Goal: Book appointment/travel/reservation

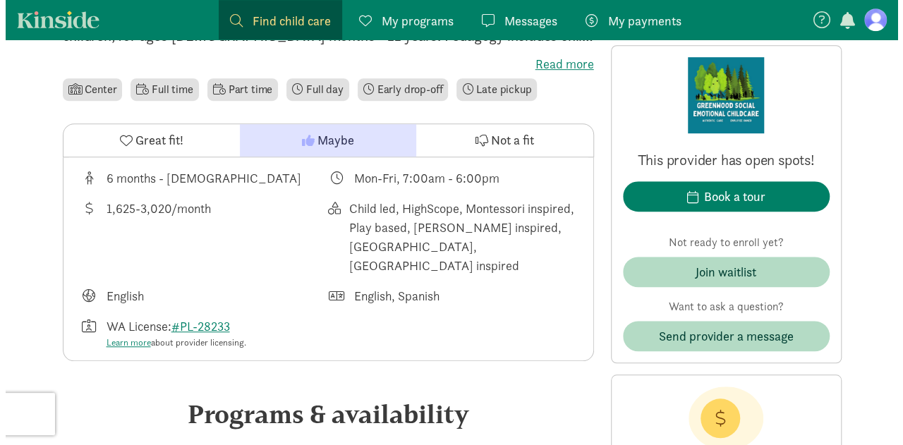
scroll to position [423, 0]
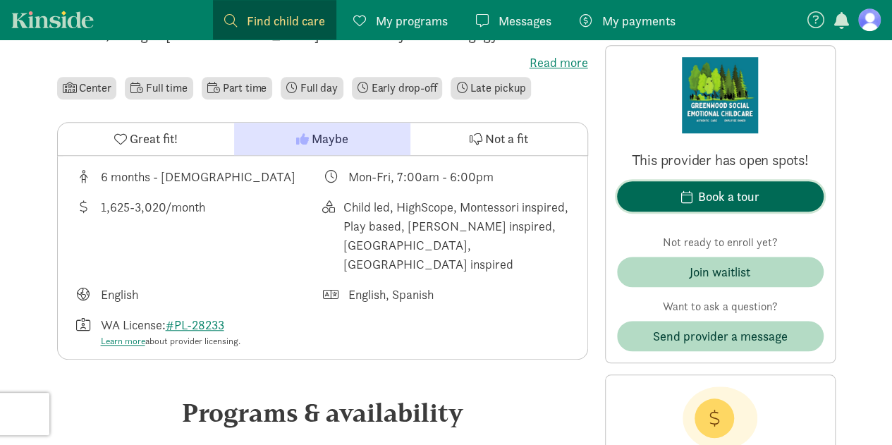
click at [718, 196] on div "Book a tour" at bounding box center [728, 196] width 61 height 19
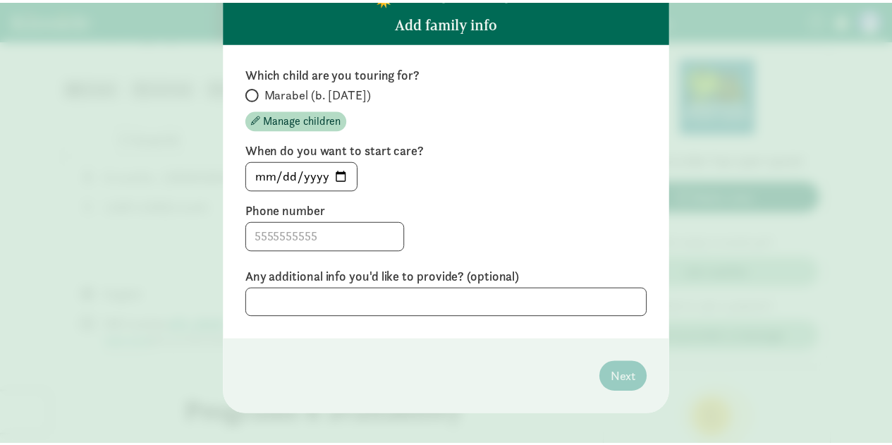
scroll to position [107, 0]
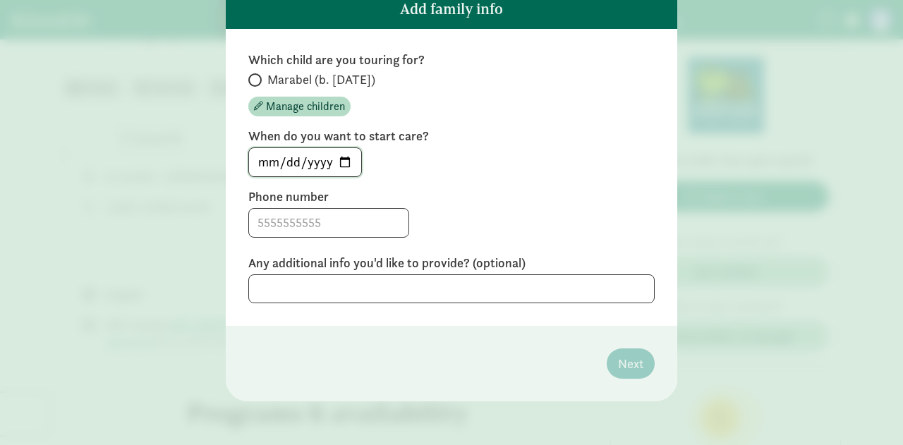
click at [346, 162] on input "[DATE]" at bounding box center [305, 162] width 112 height 28
type input "[DATE]"
click at [340, 229] on input at bounding box center [328, 223] width 159 height 28
type input "6264972267"
click at [370, 281] on textarea at bounding box center [451, 288] width 406 height 29
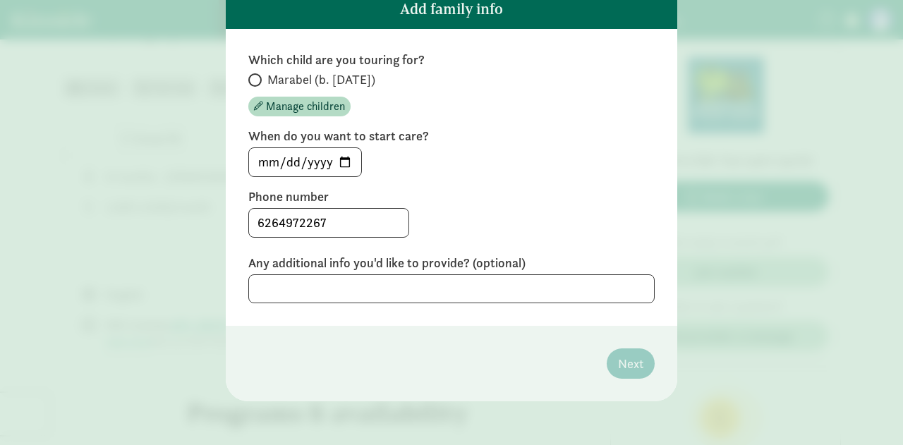
click at [292, 76] on span "Marabel (b. [DATE])" at bounding box center [321, 79] width 108 height 17
click at [257, 76] on input "Marabel (b. [DATE])" at bounding box center [252, 79] width 9 height 9
radio input "true"
click at [626, 366] on span "Next" at bounding box center [630, 363] width 25 height 19
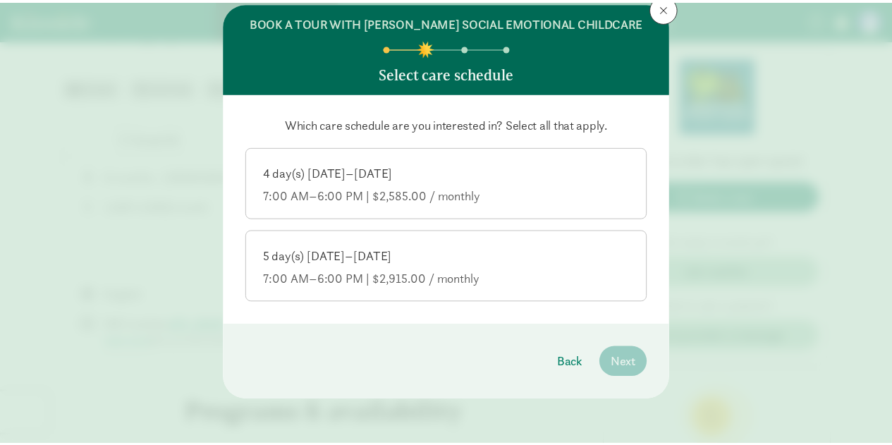
scroll to position [42, 0]
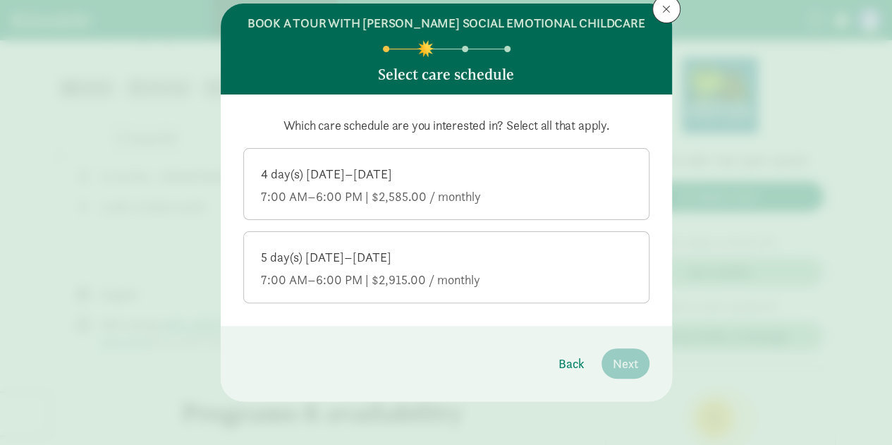
click at [465, 179] on div "4 day(s) [DATE]–[DATE]" at bounding box center [446, 174] width 371 height 17
click at [0, 0] on input "4 day(s) [DATE]–[DATE] 7:00 AM–6:00 PM | $2,585.00 / monthly" at bounding box center [0, 0] width 0 height 0
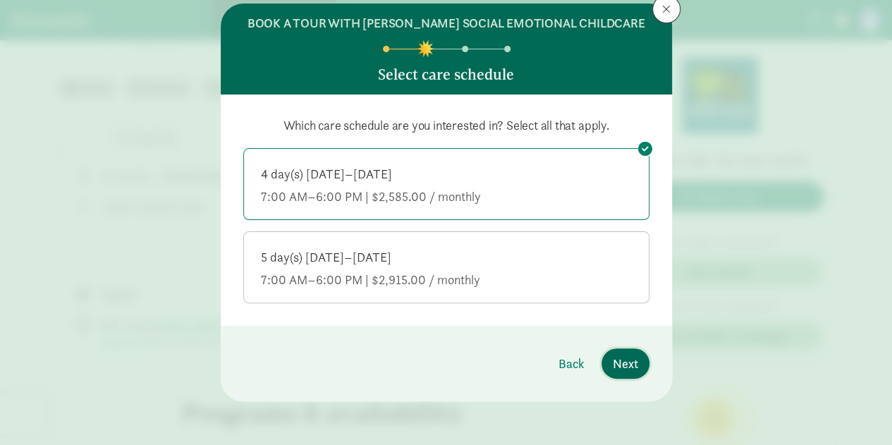
click at [619, 367] on span "Next" at bounding box center [625, 363] width 25 height 19
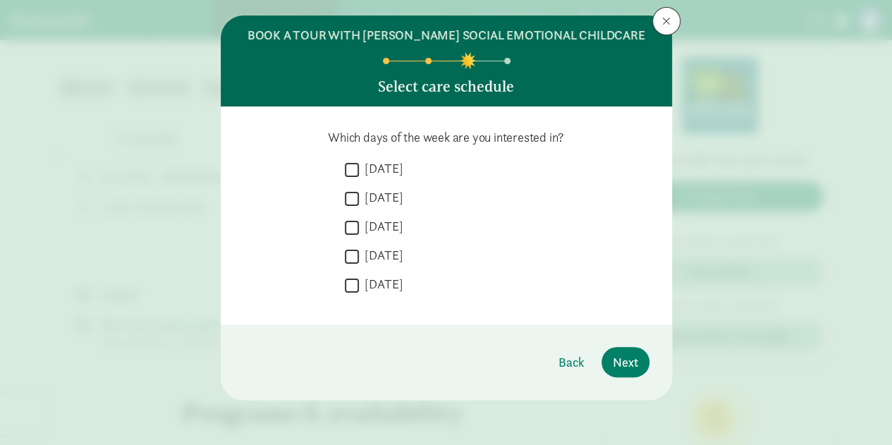
click at [380, 198] on label "[DATE]" at bounding box center [381, 197] width 44 height 17
click at [359, 198] on input "[DATE]" at bounding box center [352, 198] width 14 height 19
checkbox input "true"
click at [386, 227] on label "[DATE]" at bounding box center [381, 226] width 44 height 17
click at [359, 227] on input "[DATE]" at bounding box center [352, 227] width 14 height 19
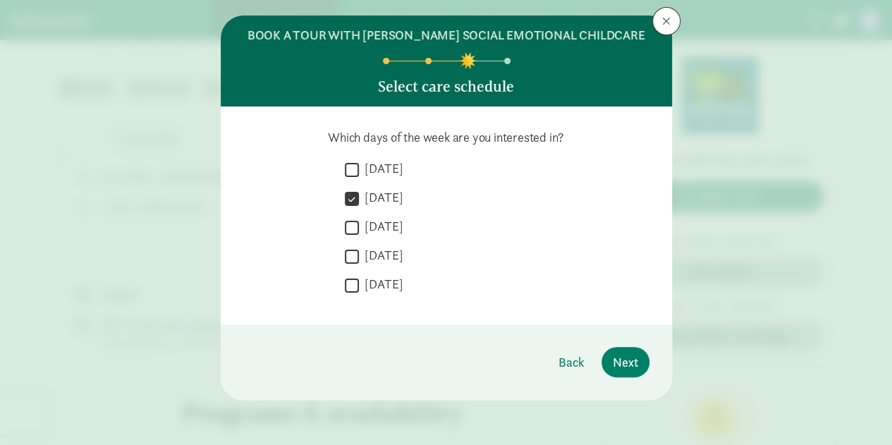
checkbox input "true"
click at [387, 253] on label "[DATE]" at bounding box center [381, 255] width 44 height 17
click at [359, 253] on input "[DATE]" at bounding box center [352, 256] width 14 height 19
checkbox input "true"
drag, startPoint x: 376, startPoint y: 197, endPoint x: 378, endPoint y: 219, distance: 22.0
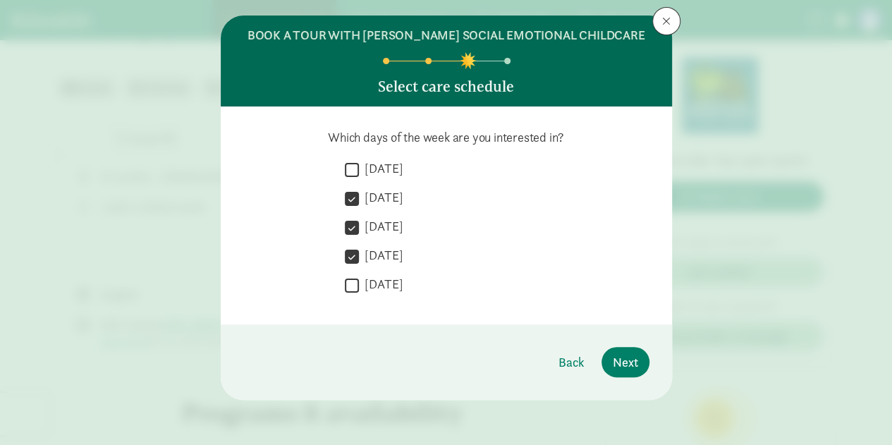
click at [376, 198] on label "[DATE]" at bounding box center [381, 197] width 44 height 17
click at [359, 198] on input "[DATE]" at bounding box center [352, 198] width 14 height 19
checkbox input "false"
click at [378, 225] on label "[DATE]" at bounding box center [381, 226] width 44 height 17
click at [359, 225] on input "[DATE]" at bounding box center [352, 227] width 14 height 19
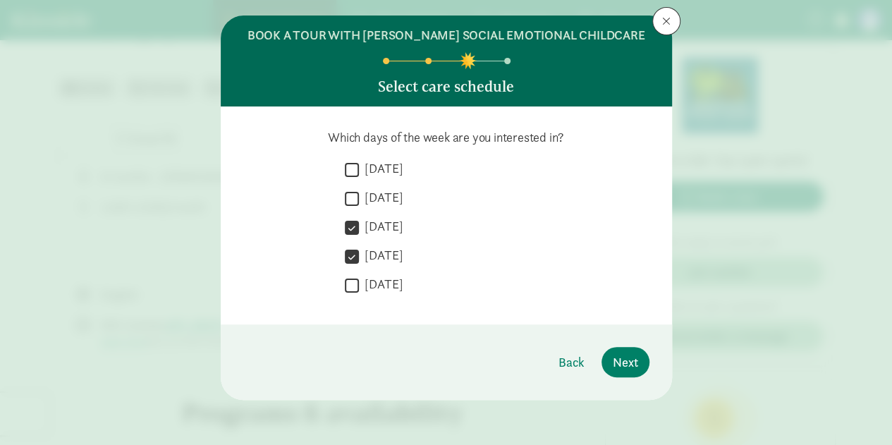
checkbox input "false"
click at [378, 251] on label "[DATE]" at bounding box center [381, 255] width 44 height 17
click at [359, 251] on input "[DATE]" at bounding box center [352, 256] width 14 height 19
checkbox input "false"
click at [390, 170] on label "[DATE]" at bounding box center [381, 168] width 44 height 17
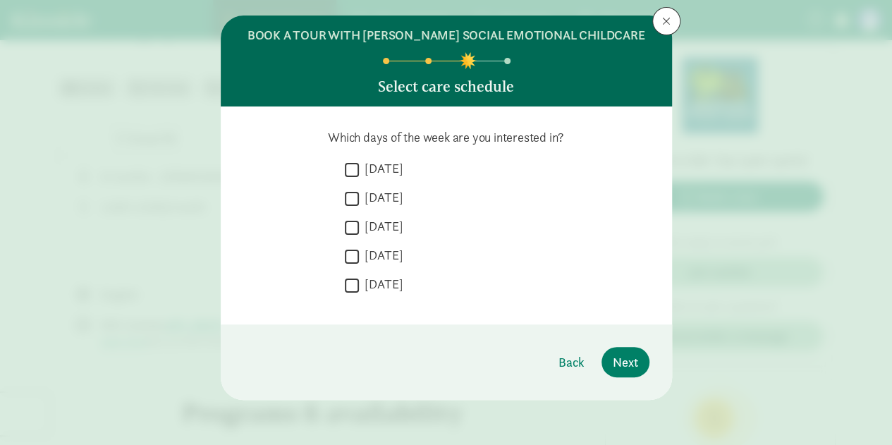
click at [359, 170] on input "[DATE]" at bounding box center [352, 169] width 14 height 19
checkbox input "true"
click at [394, 228] on label "[DATE]" at bounding box center [381, 226] width 44 height 17
click at [359, 228] on input "[DATE]" at bounding box center [352, 227] width 14 height 19
checkbox input "true"
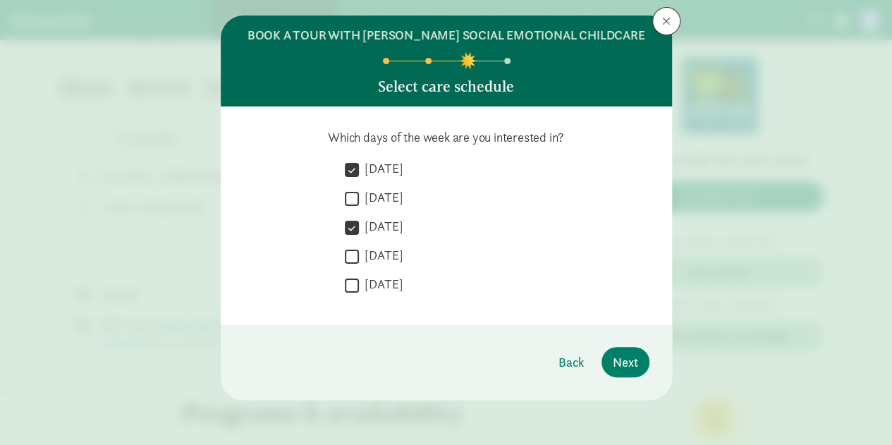
click at [380, 283] on label "[DATE]" at bounding box center [381, 284] width 44 height 17
click at [359, 283] on input "[DATE]" at bounding box center [352, 285] width 14 height 19
checkbox input "true"
click at [616, 355] on span "Next" at bounding box center [625, 362] width 25 height 19
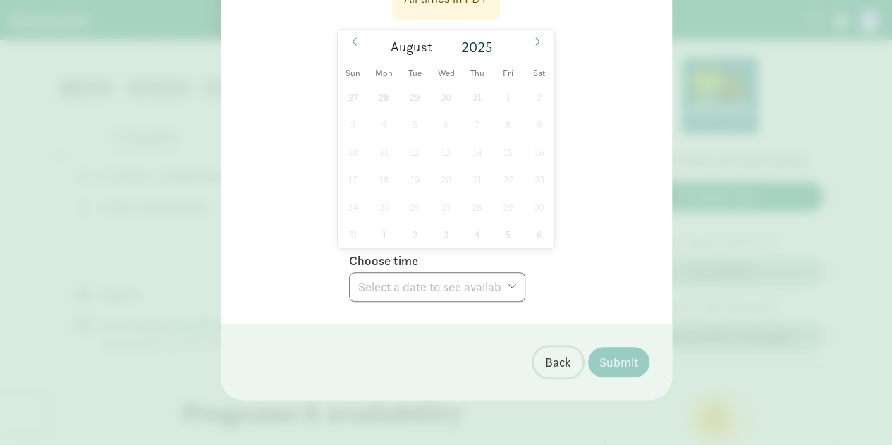
click at [557, 353] on span "Back" at bounding box center [558, 362] width 26 height 19
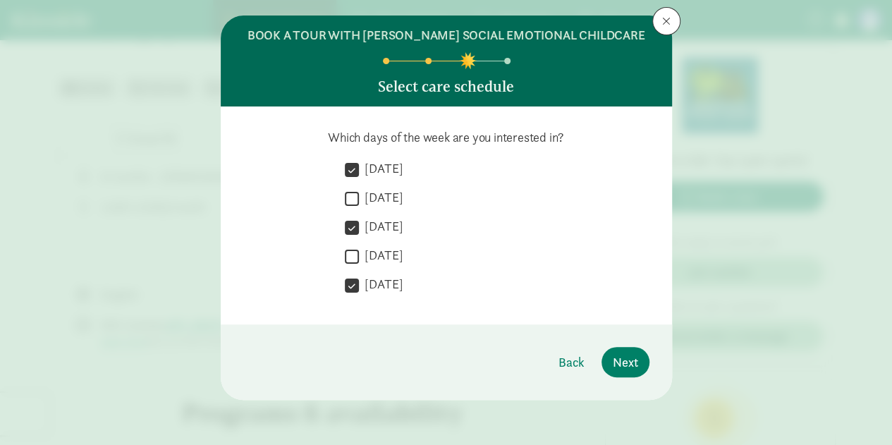
click at [384, 195] on label "[DATE]" at bounding box center [381, 197] width 44 height 17
click at [359, 195] on input "[DATE]" at bounding box center [352, 198] width 14 height 19
checkbox input "true"
drag, startPoint x: 392, startPoint y: 263, endPoint x: 422, endPoint y: 263, distance: 30.3
click at [392, 262] on label "[DATE]" at bounding box center [381, 255] width 44 height 17
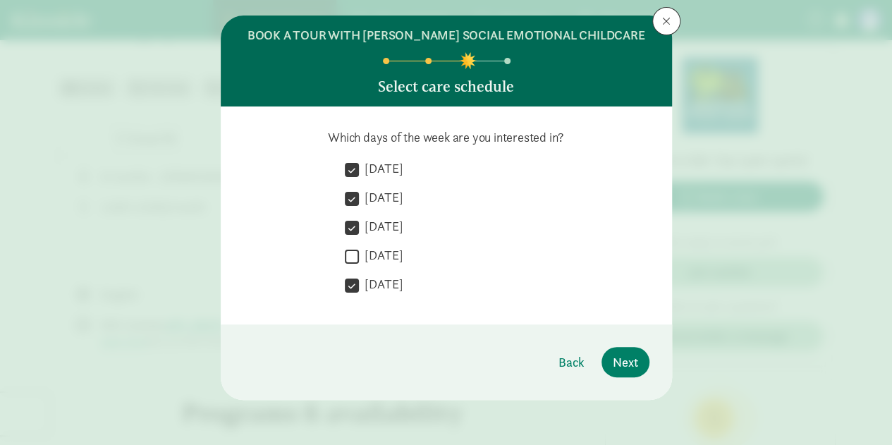
click at [359, 262] on input "[DATE]" at bounding box center [352, 256] width 14 height 19
checkbox input "true"
click at [628, 360] on span "Next" at bounding box center [625, 362] width 25 height 19
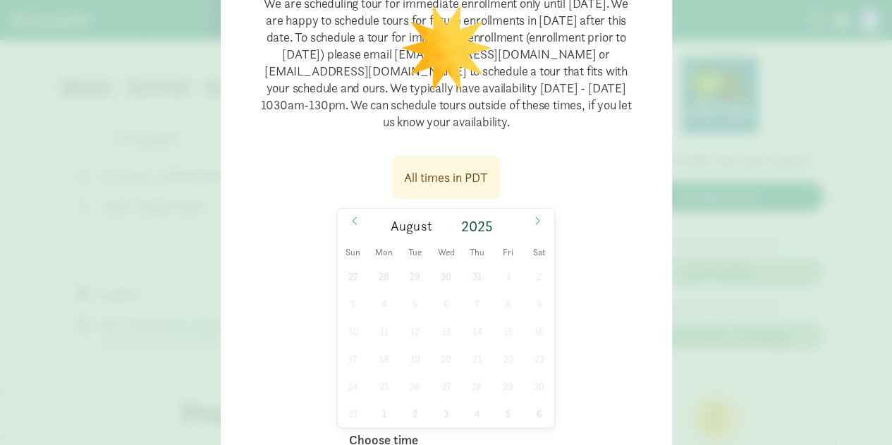
scroll to position [241, 0]
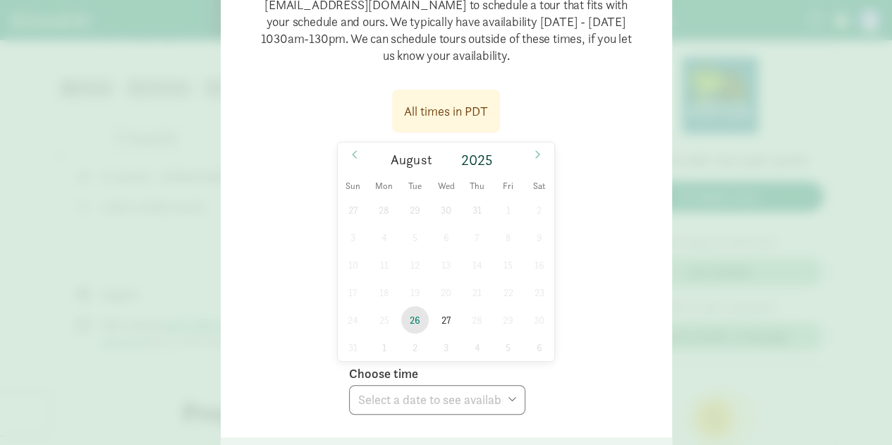
click at [406, 316] on span "26" at bounding box center [415, 320] width 28 height 28
click at [501, 405] on select "Choose time 10:30 AM 11:00 AM 11:30 AM 12:00 PM 12:30 PM 01:00 PM 01:30 PM 02:0…" at bounding box center [437, 400] width 176 height 30
drag, startPoint x: 588, startPoint y: 380, endPoint x: 564, endPoint y: 374, distance: 24.6
click at [588, 380] on div "All times in PDT [DATE] [DATE] Sun Mon Tue Wed Thu Fri Sat 27 28 29 30 31 1 2 3…" at bounding box center [446, 248] width 406 height 334
click at [448, 315] on span "27" at bounding box center [446, 320] width 28 height 28
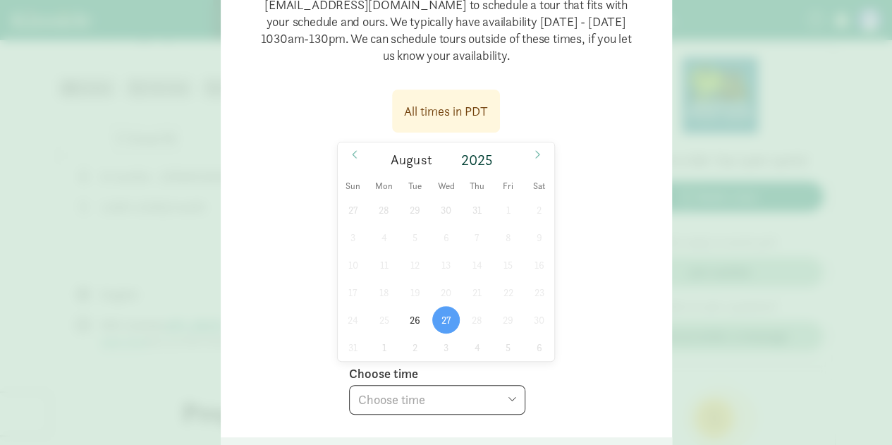
click at [511, 396] on select "Choose time 10:30 AM 11:00 AM 11:30 AM 12:00 PM 12:30 PM 01:00 PM 01:30 PM" at bounding box center [437, 400] width 176 height 30
click at [566, 343] on div "All times in PDT [DATE] [DATE] Sun Mon Tue Wed Thu Fri Sat 27 28 29 30 31 1 2 3…" at bounding box center [446, 248] width 406 height 334
click at [537, 155] on icon at bounding box center [537, 154] width 8 height 10
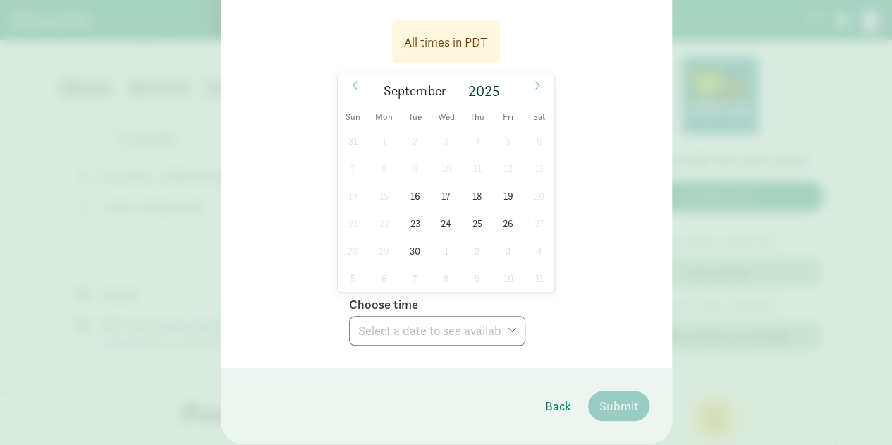
scroll to position [312, 0]
click at [351, 83] on icon at bounding box center [354, 84] width 8 height 10
click at [465, 329] on select "Choose time 10:30 AM 11:00 AM 11:30 AM 12:00 PM 12:30 PM 01:00 PM 01:30 PM" at bounding box center [437, 330] width 176 height 30
click at [615, 288] on div "All times in PDT [DATE] [DATE] Sun Mon Tue Wed Thu Fri Sat 27 28 29 30 31 1 2 3…" at bounding box center [446, 178] width 406 height 334
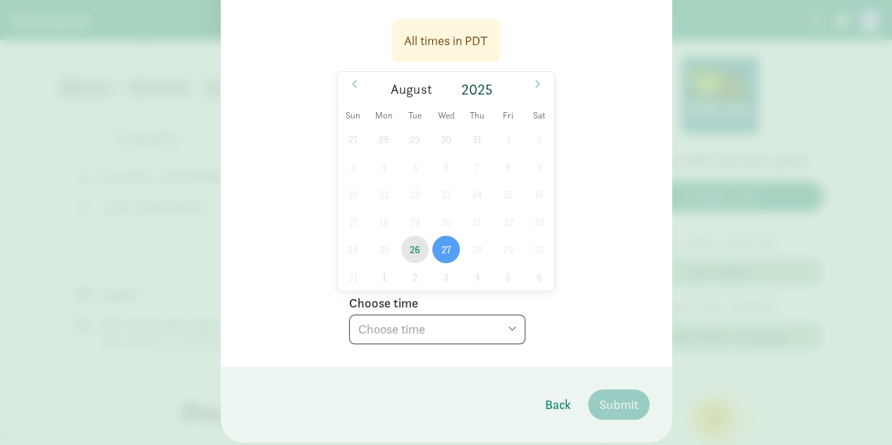
click at [412, 257] on span "26" at bounding box center [415, 250] width 28 height 28
click at [456, 335] on select "Choose time 10:30 AM 11:00 AM 11:30 AM 12:00 PM 12:30 PM 01:00 PM 01:30 PM 02:0…" at bounding box center [437, 330] width 176 height 30
click at [432, 386] on footer "Back Submit" at bounding box center [446, 404] width 451 height 75
click at [464, 322] on select "Choose time 10:30 AM 11:00 AM 11:30 AM 12:00 PM 12:30 PM 01:00 PM 01:30 PM 02:0…" at bounding box center [437, 330] width 176 height 30
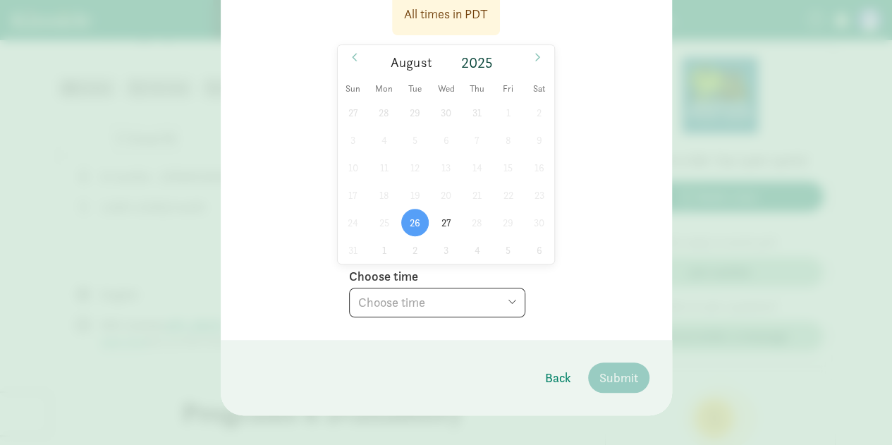
scroll to position [353, 0]
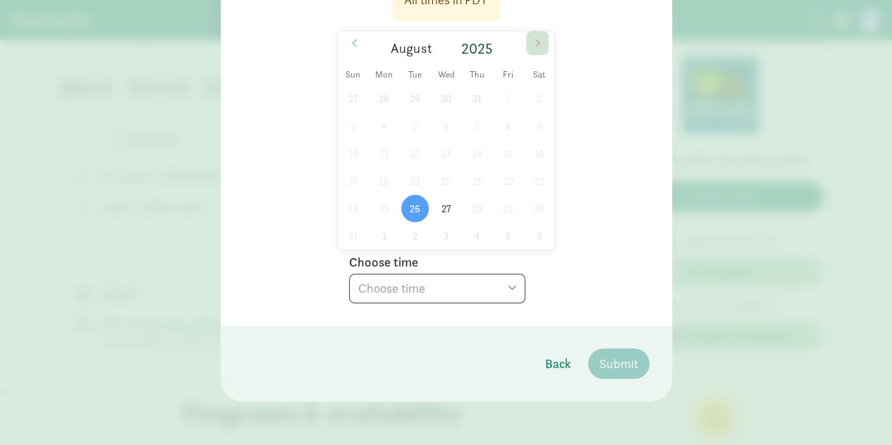
click at [527, 39] on span at bounding box center [537, 43] width 23 height 24
click at [511, 157] on div "31 1 2 3 4 5 6 7 8 9 10 11 12 13 14 15 16 17 18 19 20 21 22 23 24 25 26 27 28 2…" at bounding box center [446, 167] width 217 height 165
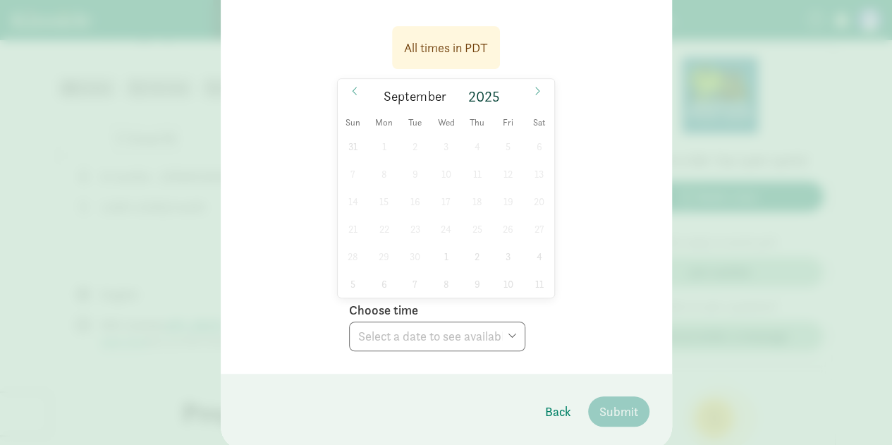
scroll to position [282, 0]
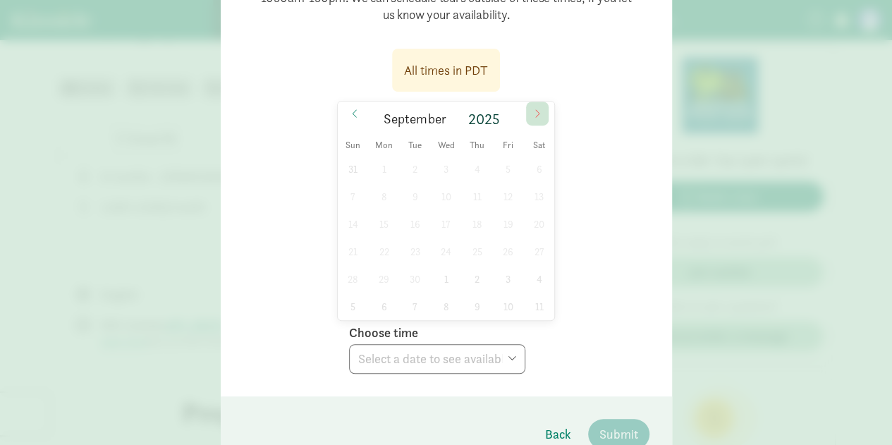
click at [533, 111] on icon at bounding box center [537, 114] width 8 height 10
click at [350, 111] on icon at bounding box center [354, 114] width 8 height 10
click at [420, 221] on span "16" at bounding box center [415, 224] width 28 height 28
click at [471, 222] on span "18" at bounding box center [477, 224] width 28 height 28
click at [482, 359] on select "Choose time 10:30 AM 11:00 AM 11:30 AM 12:00 PM 12:30 PM 01:00 PM 01:30 PM 02:0…" at bounding box center [437, 359] width 176 height 30
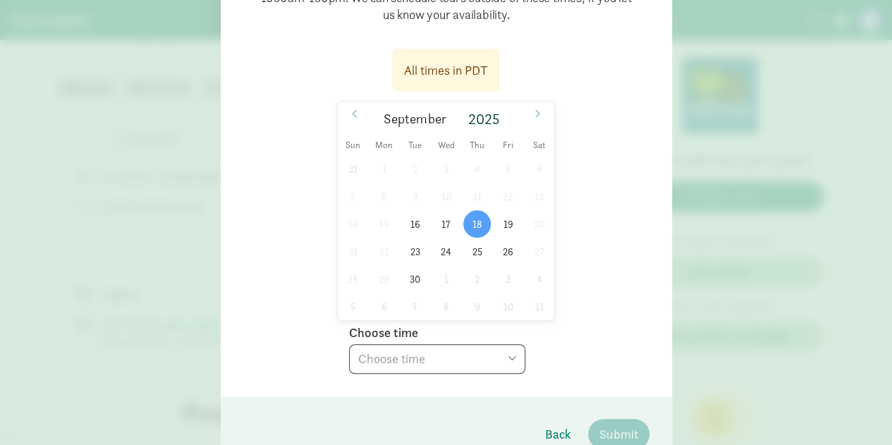
click at [489, 349] on select "Choose time 10:30 AM 11:00 AM 11:30 AM 12:00 PM 12:30 PM 01:00 PM 01:30 PM 02:0…" at bounding box center [437, 359] width 176 height 30
click at [353, 106] on span at bounding box center [354, 114] width 23 height 24
click at [302, 298] on div "All times in PDT [DATE] [DATE] Sun Mon Tue Wed Thu Fri Sat 27 28 29 30 31 1 2 3…" at bounding box center [446, 207] width 406 height 334
click at [413, 276] on div "27 28 29 30 31 1 2 3 4 5 6 7 8 9 10 11 12 13 14 15 16 17 18 19 20 21 22 23 24 2…" at bounding box center [446, 237] width 217 height 165
click at [434, 279] on div "27 28 29 30 31 1 2 3 4 5 6 7 8 9 10 11 12 13 14 15 16 17 18 19 20 21 22 23 24 2…" at bounding box center [446, 237] width 217 height 165
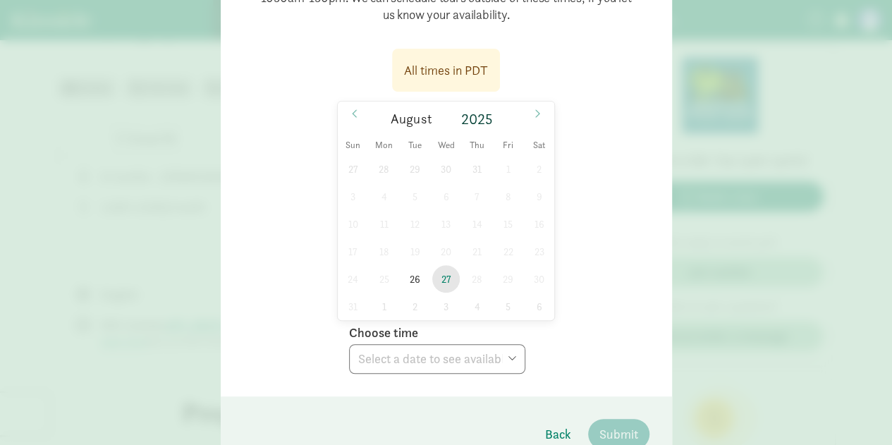
click at [448, 280] on span "27" at bounding box center [446, 279] width 28 height 28
click at [429, 355] on select "Choose time 10:30 AM 11:00 AM 11:30 AM 12:00 PM 12:30 PM 01:00 PM 01:30 PM" at bounding box center [437, 359] width 176 height 30
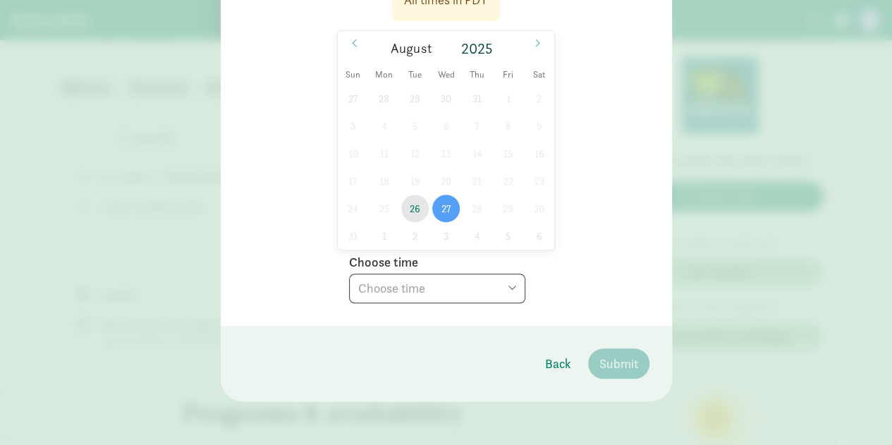
click at [405, 206] on span "26" at bounding box center [415, 209] width 28 height 28
click at [425, 283] on select "Choose time 10:30 AM 11:00 AM 11:30 AM 12:00 PM 12:30 PM 01:00 PM 01:30 PM 02:0…" at bounding box center [437, 289] width 176 height 30
select select "[DATE]T14:00:00.000-07:00"
click at [349, 274] on select "Choose time 10:30 AM 11:00 AM 11:30 AM 12:00 PM 12:30 PM 01:00 PM 01:30 PM 02:0…" at bounding box center [437, 289] width 176 height 30
click at [386, 347] on footer "Back Submit" at bounding box center [446, 363] width 451 height 75
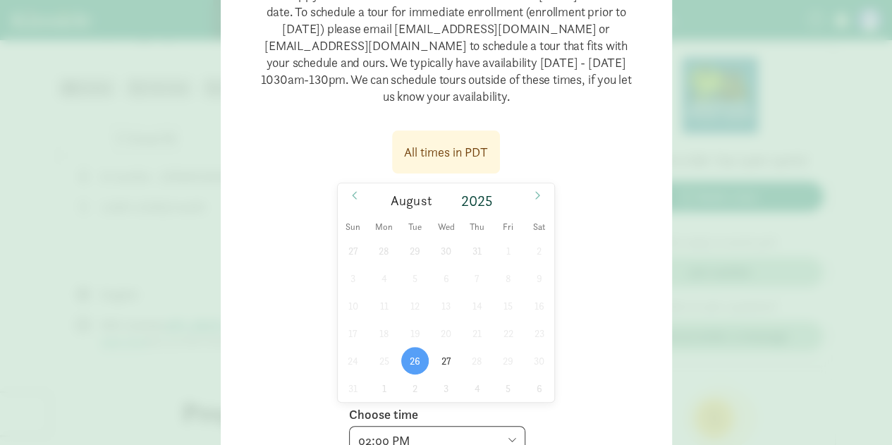
scroll to position [71, 0]
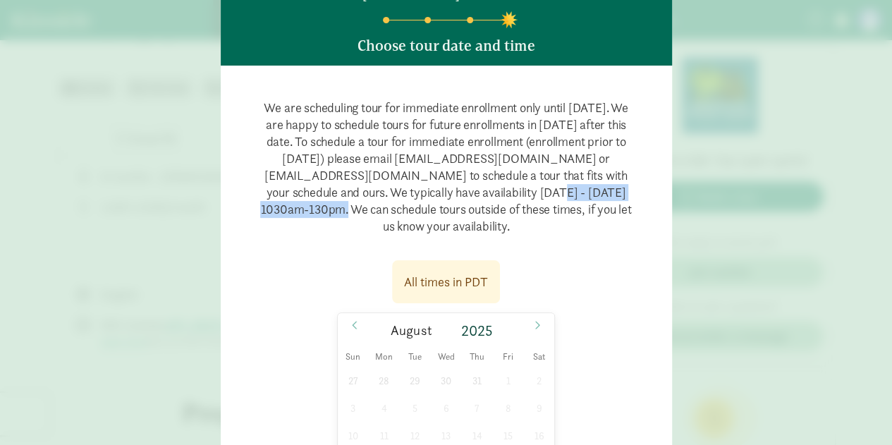
drag, startPoint x: 461, startPoint y: 196, endPoint x: 611, endPoint y: 195, distance: 149.5
click at [611, 195] on p "We are scheduling tour for immediate enrollment only until [DATE]. We are happy…" at bounding box center [446, 167] width 406 height 158
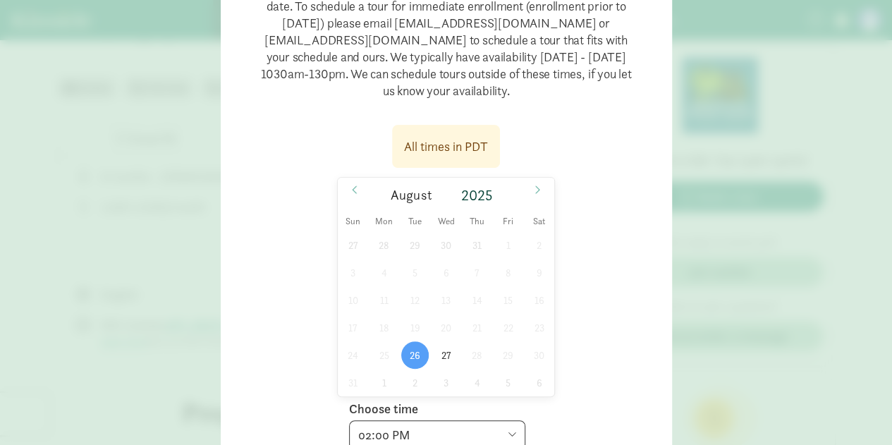
scroll to position [212, 0]
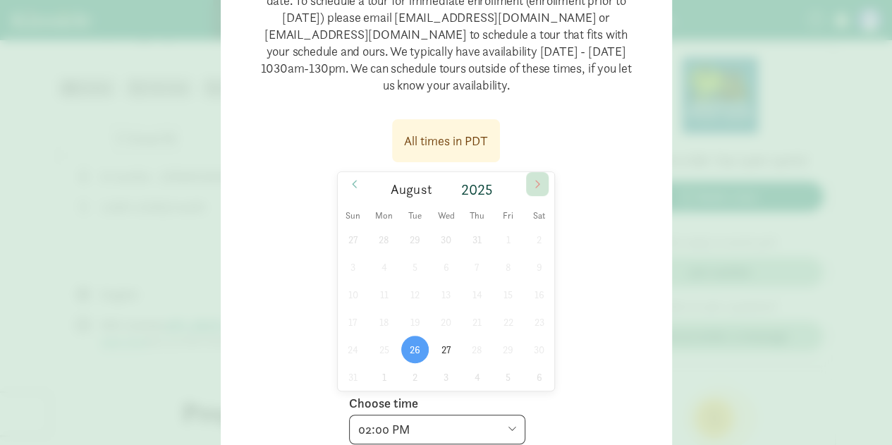
click at [533, 179] on icon at bounding box center [537, 184] width 8 height 10
click at [497, 295] on span "19" at bounding box center [508, 295] width 28 height 28
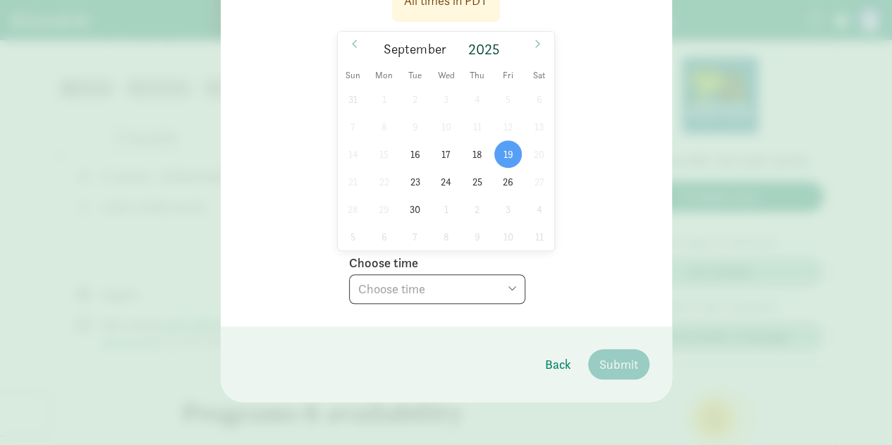
scroll to position [353, 0]
click at [499, 264] on div "Choose time Choose time 10:30 AM 11:00 AM 11:30 AM 12:00 PM 12:30 PM 01:00 PM 0…" at bounding box center [437, 275] width 176 height 55
click at [499, 284] on select "Choose time 10:30 AM 11:00 AM 11:30 AM 12:00 PM 12:30 PM 01:00 PM 01:30 PM 02:0…" at bounding box center [437, 289] width 176 height 30
click at [597, 279] on div "All times in PDT [DATE] [DATE] Sun Mon Tue Wed Thu Fri Sat 31 1 2 3 4 5 6 7 8 9…" at bounding box center [446, 137] width 406 height 334
click at [414, 155] on span "16" at bounding box center [415, 154] width 28 height 28
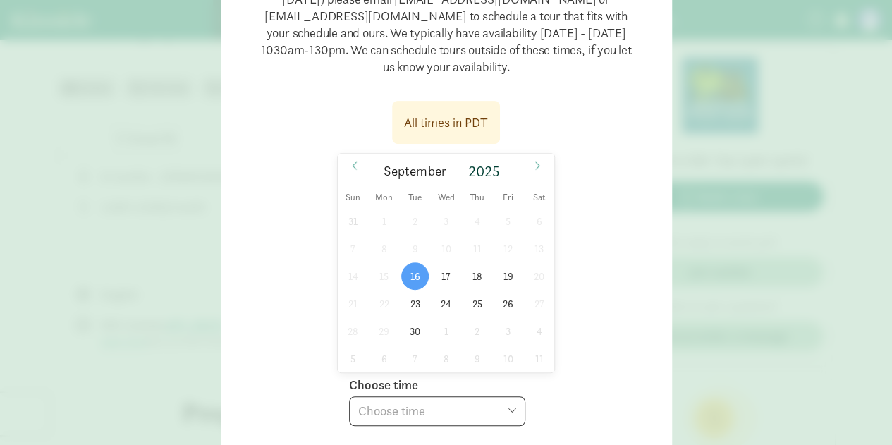
scroll to position [212, 0]
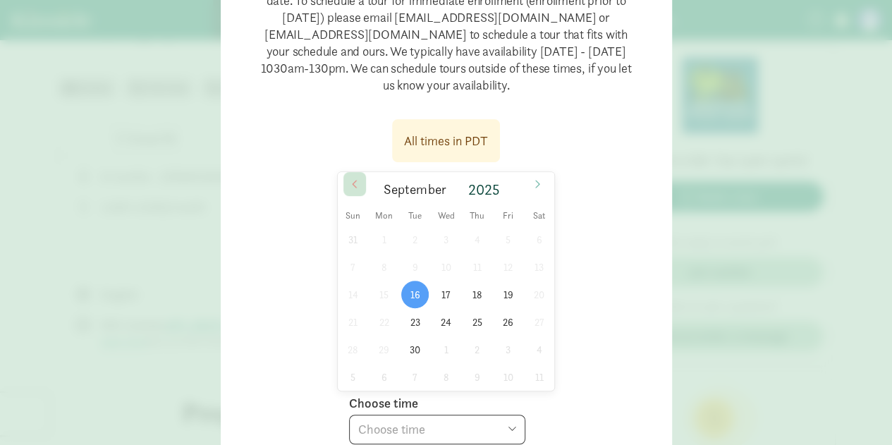
click at [344, 176] on span at bounding box center [354, 184] width 23 height 24
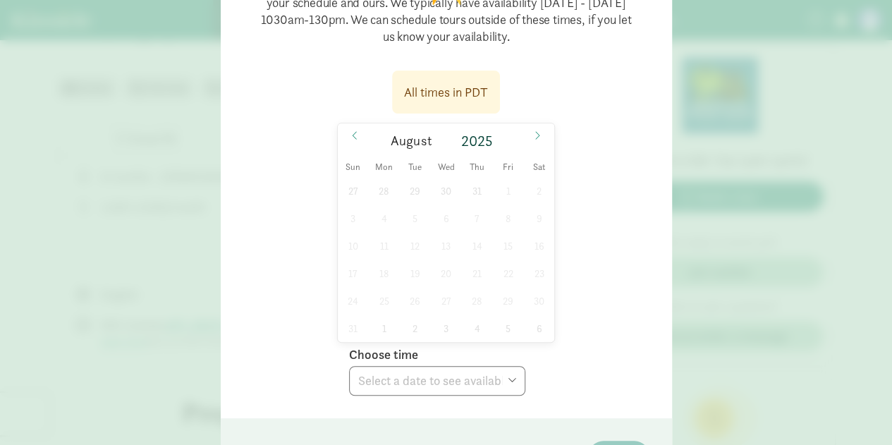
scroll to position [282, 0]
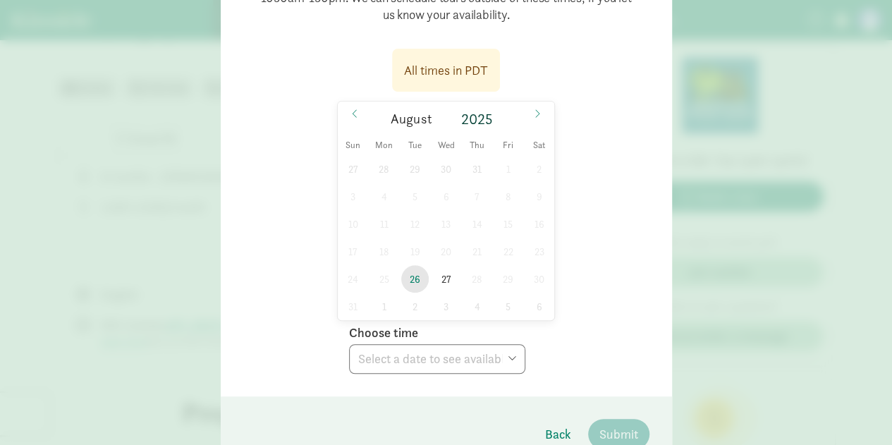
click at [412, 276] on span "26" at bounding box center [415, 279] width 28 height 28
click at [448, 361] on select "Choose time 10:30 AM 11:00 AM 11:30 AM 12:00 PM 12:30 PM 01:00 PM 01:30 PM 02:0…" at bounding box center [437, 359] width 176 height 30
click at [639, 295] on div "All times in PDT [DATE] [DATE] Sun Mon Tue Wed Thu Fri Sat 27 28 29 30 31 1 2 3…" at bounding box center [446, 207] width 406 height 334
click at [439, 372] on select "Choose time 10:30 AM 11:00 AM 11:30 AM 12:00 PM 12:30 PM 01:00 PM 01:30 PM 02:0…" at bounding box center [437, 359] width 176 height 30
select select "[DATE]T14:00:00.000-07:00"
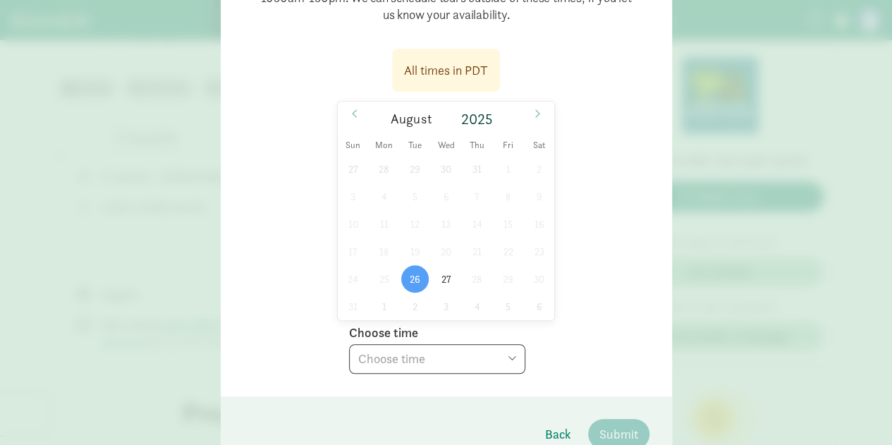
click at [349, 344] on select "Choose time 10:30 AM 11:00 AM 11:30 AM 12:00 PM 12:30 PM 01:00 PM 01:30 PM 02:0…" at bounding box center [437, 359] width 176 height 30
click at [444, 277] on span "27" at bounding box center [446, 279] width 28 height 28
click at [466, 352] on select "Choose time 10:30 AM 11:00 AM 11:30 AM 12:00 PM 12:30 PM 01:00 PM 01:30 PM" at bounding box center [437, 359] width 176 height 30
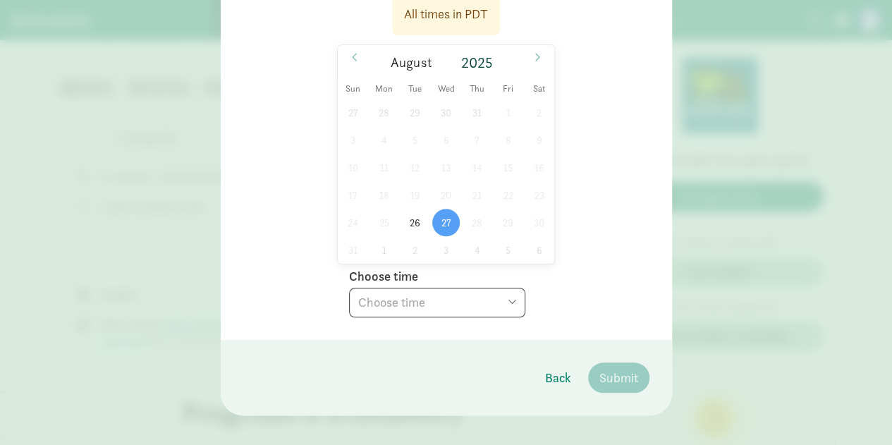
scroll to position [353, 0]
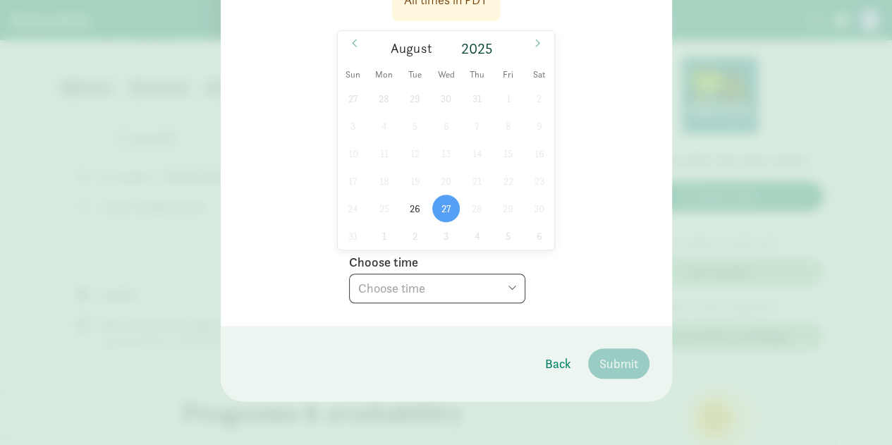
click at [469, 284] on select "Choose time 10:30 AM 11:00 AM 11:30 AM 12:00 PM 12:30 PM 01:00 PM 01:30 PM" at bounding box center [437, 289] width 176 height 30
click at [527, 38] on span at bounding box center [537, 43] width 23 height 24
click at [557, 204] on div "All times in PDT [DATE] [DATE] Sun Mon Tue Wed Thu Fri Sat 31 1 2 3 4 5 6 7 8 9…" at bounding box center [446, 137] width 406 height 334
click at [381, 97] on div "31 1 2 3 4 5 6 7 8 9 10 11 12 13 14 15 16 17 18 19 20 21 22 23 24 25 26 27 28 2…" at bounding box center [446, 167] width 217 height 165
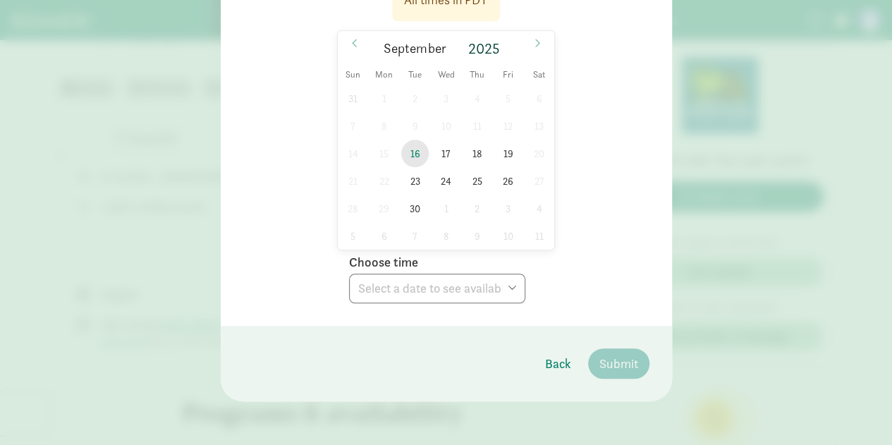
click at [412, 152] on span "16" at bounding box center [415, 154] width 28 height 28
click at [346, 36] on span at bounding box center [354, 43] width 23 height 24
click at [535, 40] on icon at bounding box center [537, 43] width 8 height 10
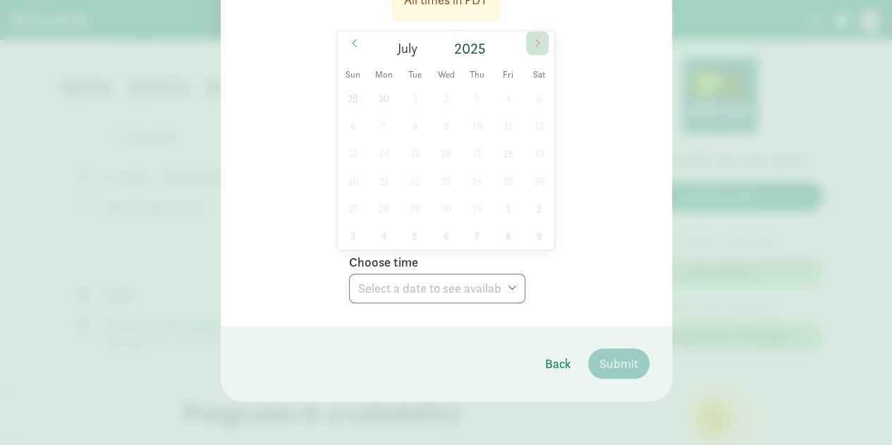
click at [535, 40] on icon at bounding box center [537, 43] width 8 height 10
click at [404, 216] on span "26" at bounding box center [415, 209] width 28 height 28
click at [405, 298] on select "Choose time 10:30 AM 11:00 AM 11:30 AM 12:00 PM 12:30 PM 01:00 PM 01:30 PM 02:0…" at bounding box center [437, 289] width 176 height 30
select select "[DATE]T14:00:00.000-07:00"
click at [349, 274] on select "Choose time 10:30 AM 11:00 AM 11:30 AM 12:00 PM 12:30 PM 01:00 PM 01:30 PM 02:0…" at bounding box center [437, 289] width 176 height 30
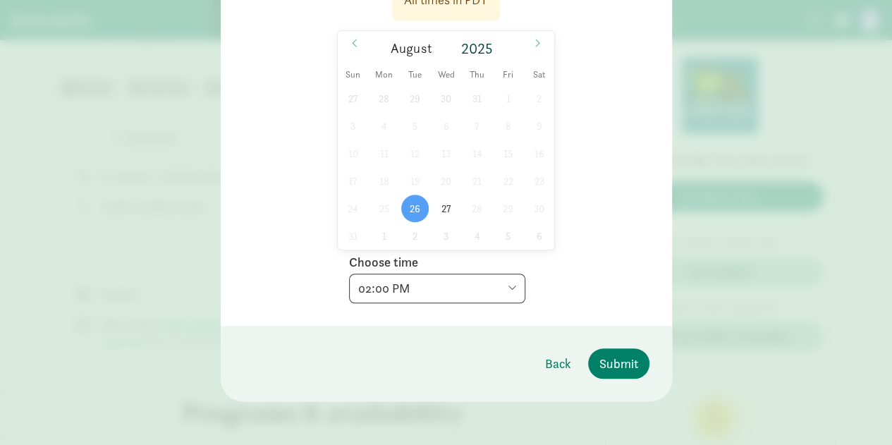
click at [465, 291] on select "Choose time 10:30 AM 11:00 AM 11:30 AM 12:00 PM 12:30 PM 01:00 PM 01:30 PM 02:0…" at bounding box center [437, 289] width 176 height 30
click at [443, 349] on footer "Back Submit" at bounding box center [446, 363] width 451 height 75
click at [616, 362] on span "Submit" at bounding box center [618, 363] width 39 height 19
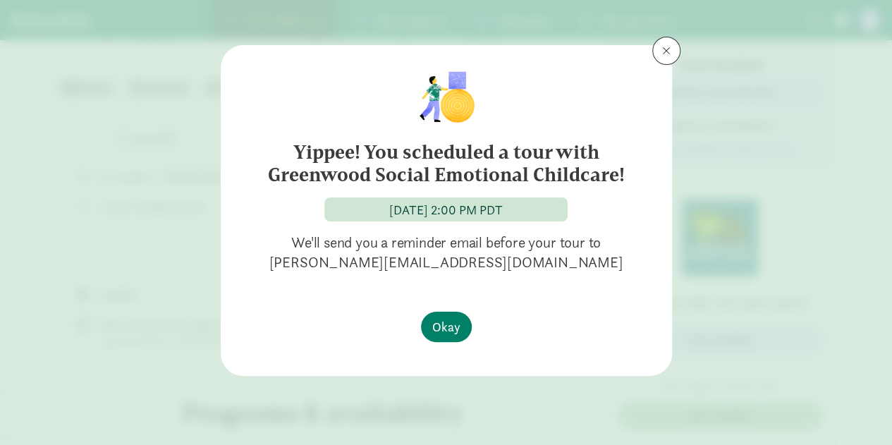
scroll to position [0, 0]
click at [422, 204] on div "[DATE] 2:00 PM PDT" at bounding box center [446, 209] width 114 height 19
copy div "[DATE] 2:00 PM PDT"
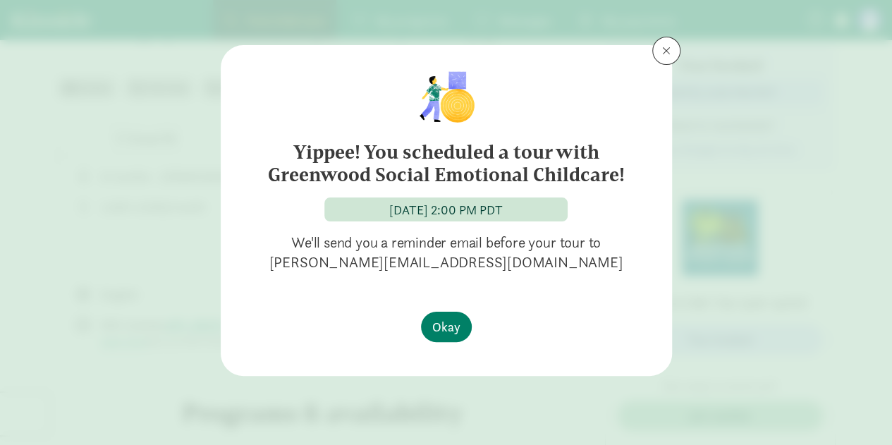
click at [375, 182] on h6 "Yippee! You scheduled a tour with Greenwood Social Emotional Childcare!" at bounding box center [446, 163] width 395 height 45
click at [378, 177] on h6 "Yippee! You scheduled a tour with Greenwood Social Emotional Childcare!" at bounding box center [446, 163] width 395 height 45
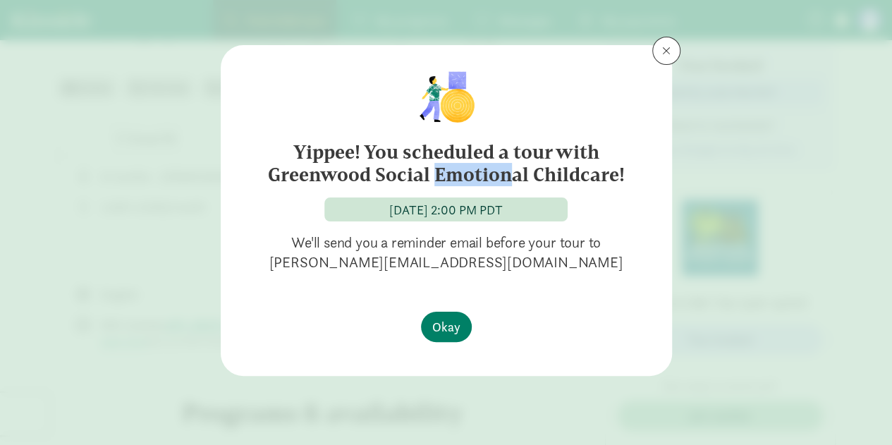
click at [378, 177] on h6 "Yippee! You scheduled a tour with Greenwood Social Emotional Childcare!" at bounding box center [446, 163] width 395 height 45
click at [495, 182] on h6 "Yippee! You scheduled a tour with Greenwood Social Emotional Childcare!" at bounding box center [446, 163] width 395 height 45
drag, startPoint x: 617, startPoint y: 176, endPoint x: 243, endPoint y: 171, distance: 373.8
click at [243, 171] on div "Yippee! You scheduled a tour with Greenwood Social Emotional Childcare! [DATE] …" at bounding box center [446, 170] width 406 height 205
copy h6 "Greenwood Social Emotional Childcare"
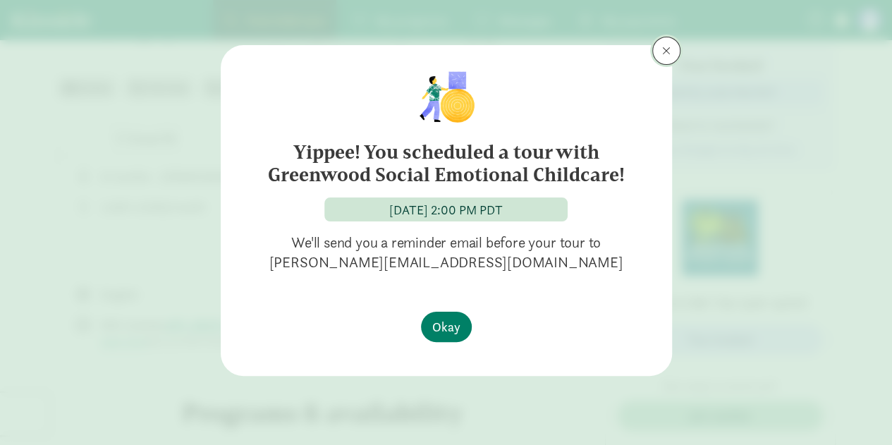
click at [670, 50] on button at bounding box center [666, 51] width 28 height 28
